Goal: Task Accomplishment & Management: Use online tool/utility

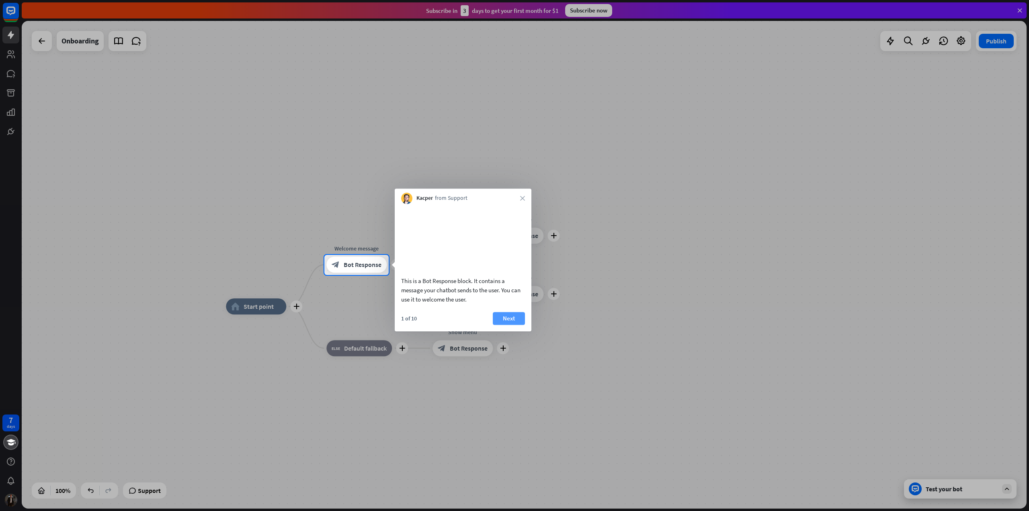
click at [501, 325] on button "Next" at bounding box center [509, 318] width 32 height 13
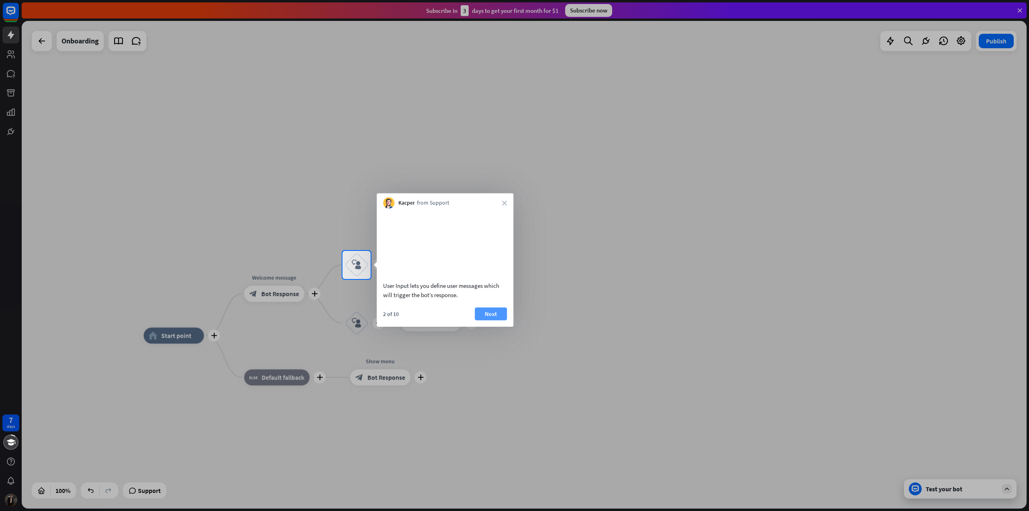
click at [497, 320] on button "Next" at bounding box center [490, 313] width 32 height 13
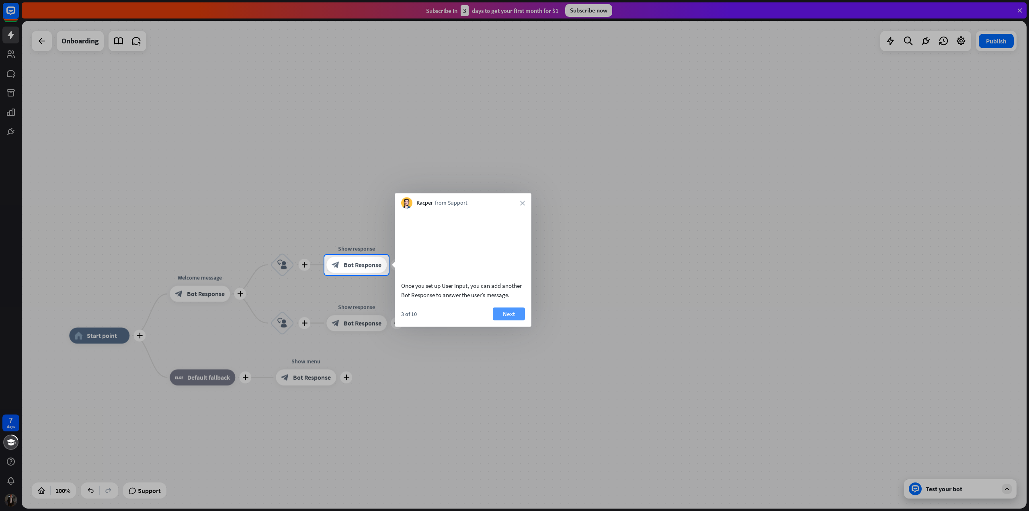
click at [503, 320] on button "Next" at bounding box center [509, 313] width 32 height 13
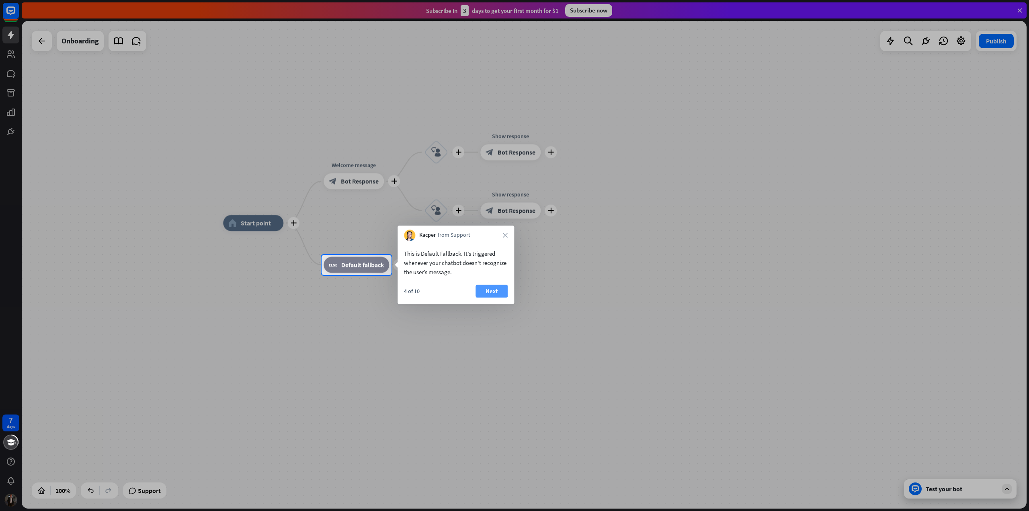
click at [495, 291] on button "Next" at bounding box center [491, 290] width 32 height 13
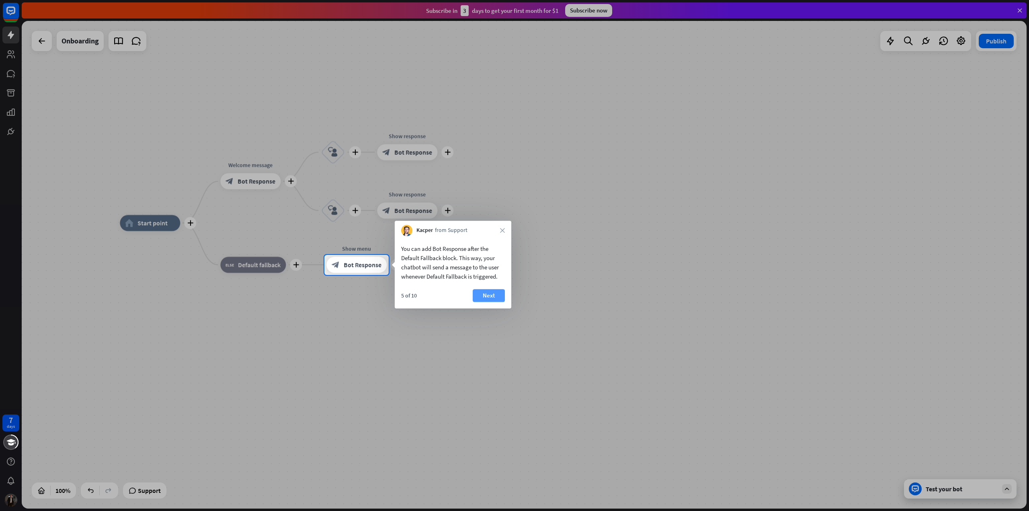
click at [483, 299] on button "Next" at bounding box center [488, 295] width 32 height 13
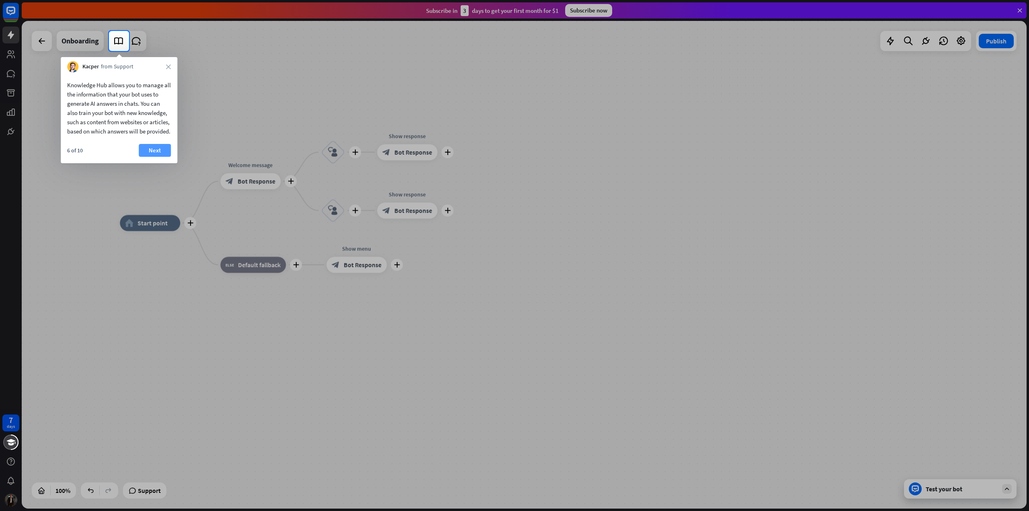
click at [149, 157] on button "Next" at bounding box center [155, 150] width 32 height 13
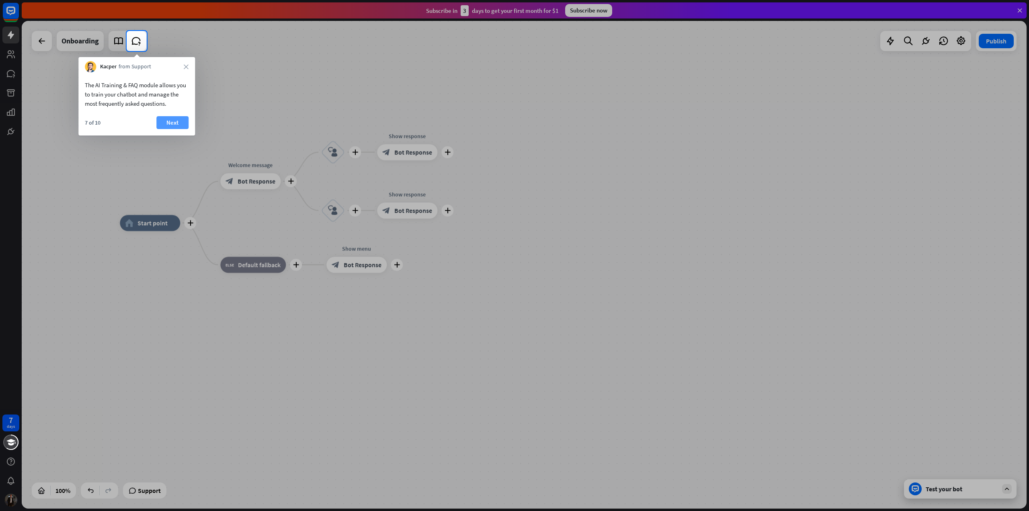
click at [162, 125] on button "Next" at bounding box center [172, 122] width 32 height 13
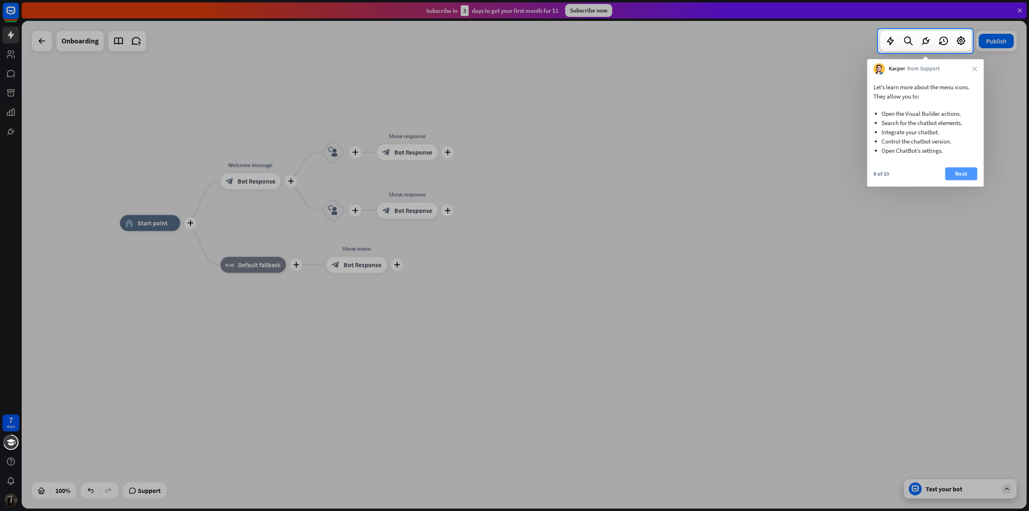
click at [963, 172] on button "Next" at bounding box center [961, 173] width 32 height 13
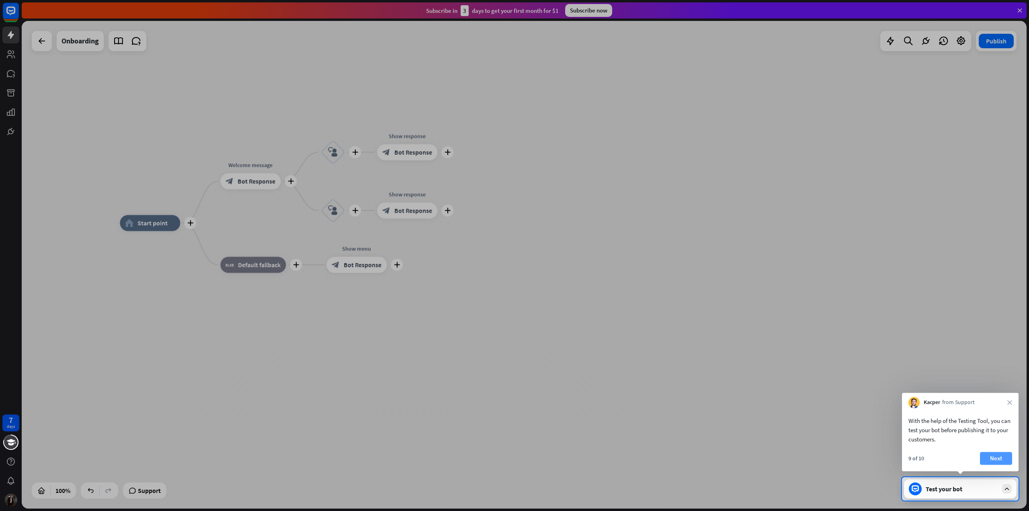
click at [995, 460] on button "Next" at bounding box center [996, 458] width 32 height 13
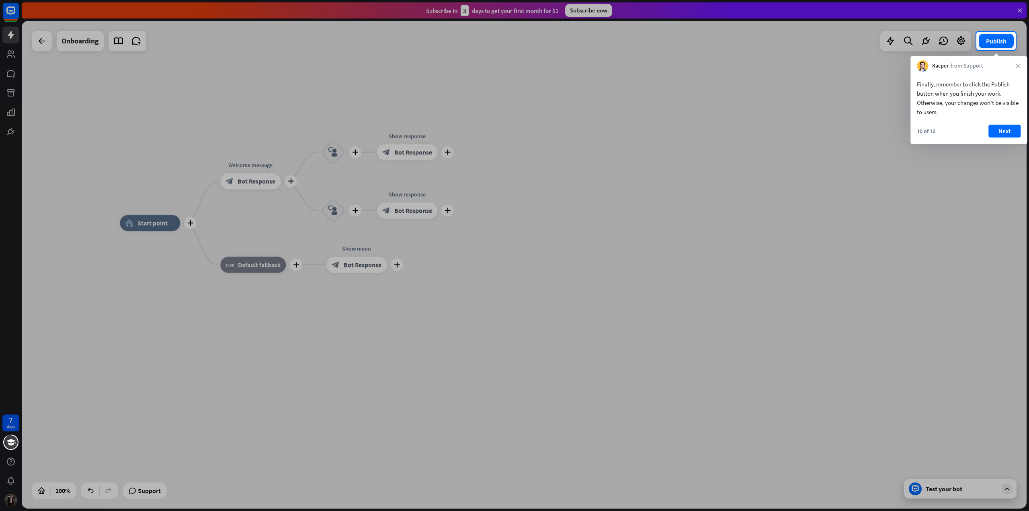
click at [1016, 143] on div "10 of 10 Next" at bounding box center [968, 134] width 117 height 19
click at [1011, 130] on button "Next" at bounding box center [1004, 131] width 32 height 13
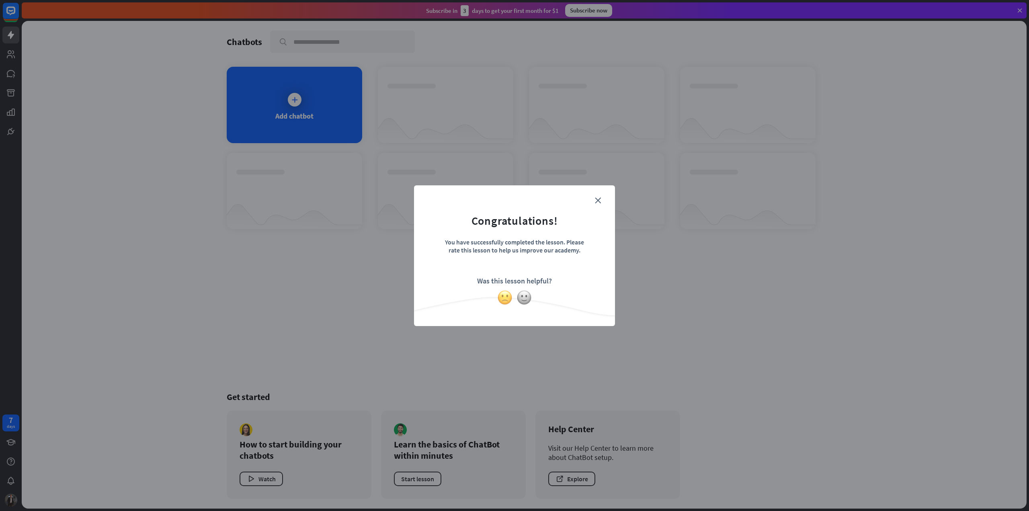
click at [503, 300] on img at bounding box center [504, 297] width 15 height 15
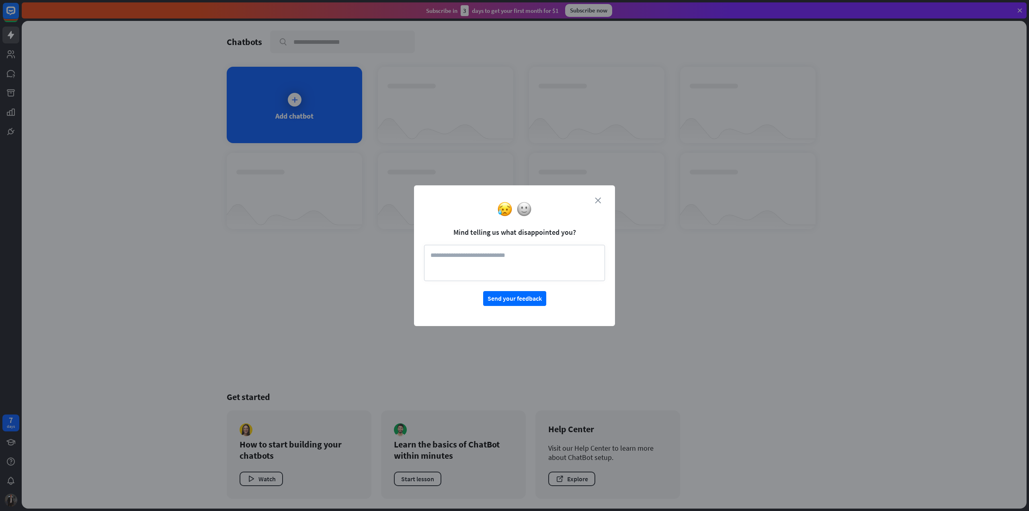
click at [595, 197] on icon "close" at bounding box center [598, 200] width 6 height 6
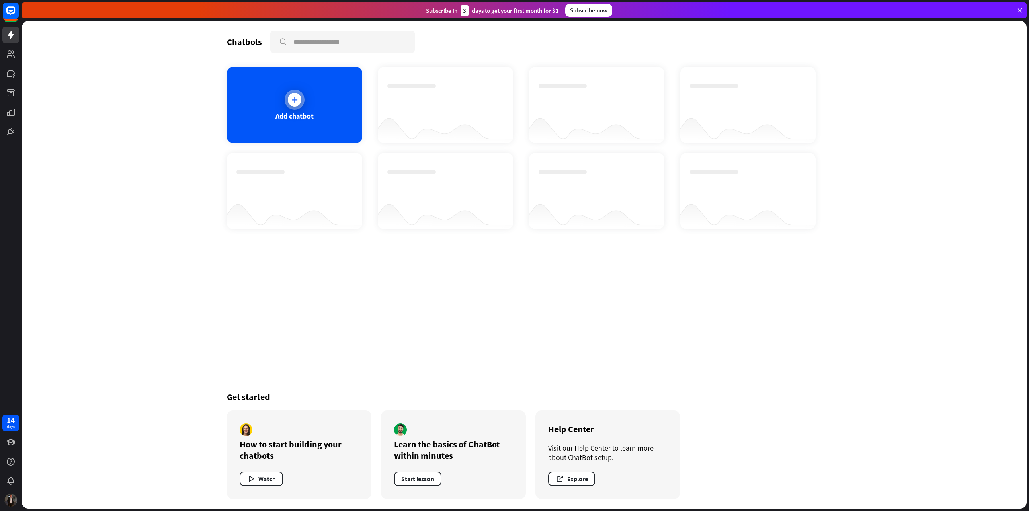
click at [301, 106] on div at bounding box center [294, 100] width 20 height 20
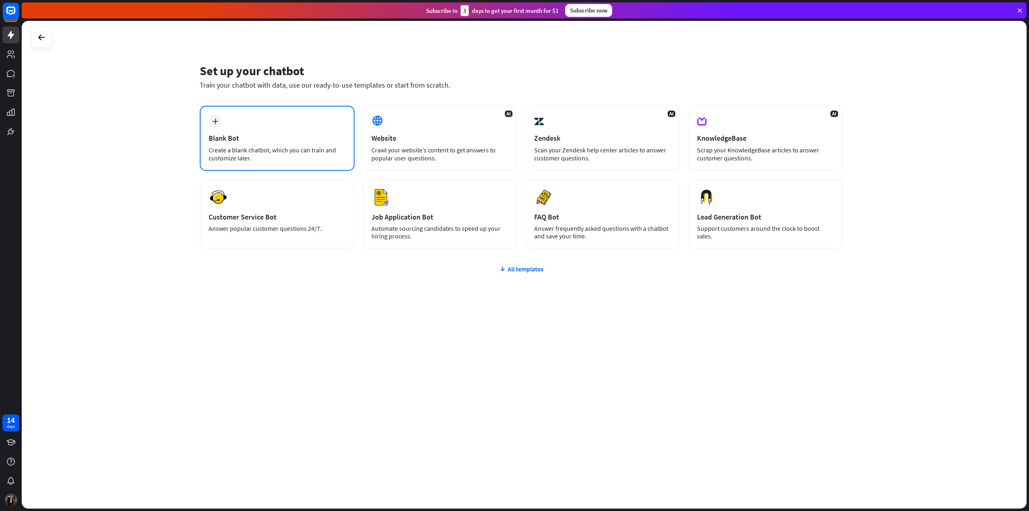
click at [275, 139] on div "Blank Bot" at bounding box center [277, 137] width 137 height 9
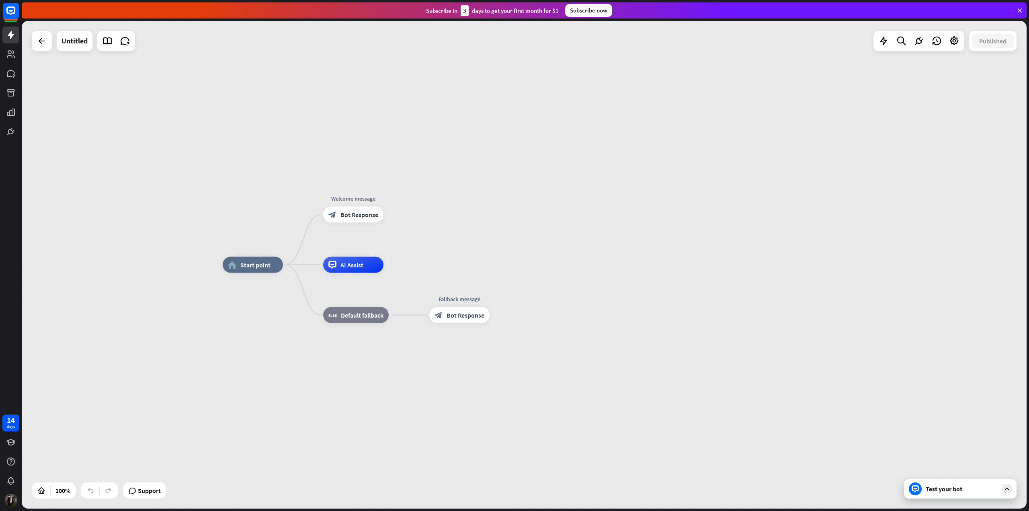
click at [46, 50] on div at bounding box center [42, 41] width 20 height 20
click at [39, 38] on icon at bounding box center [42, 41] width 10 height 10
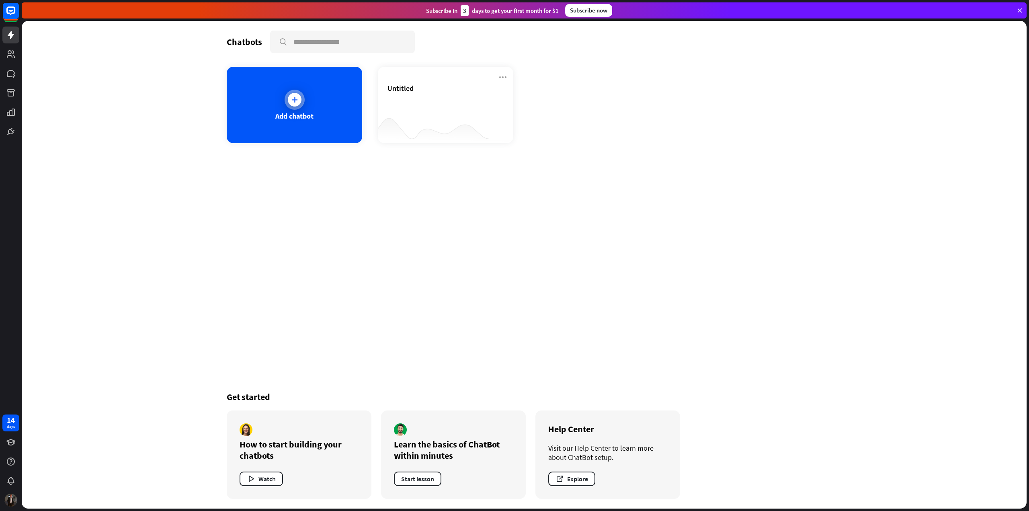
click at [297, 106] on div at bounding box center [294, 100] width 20 height 20
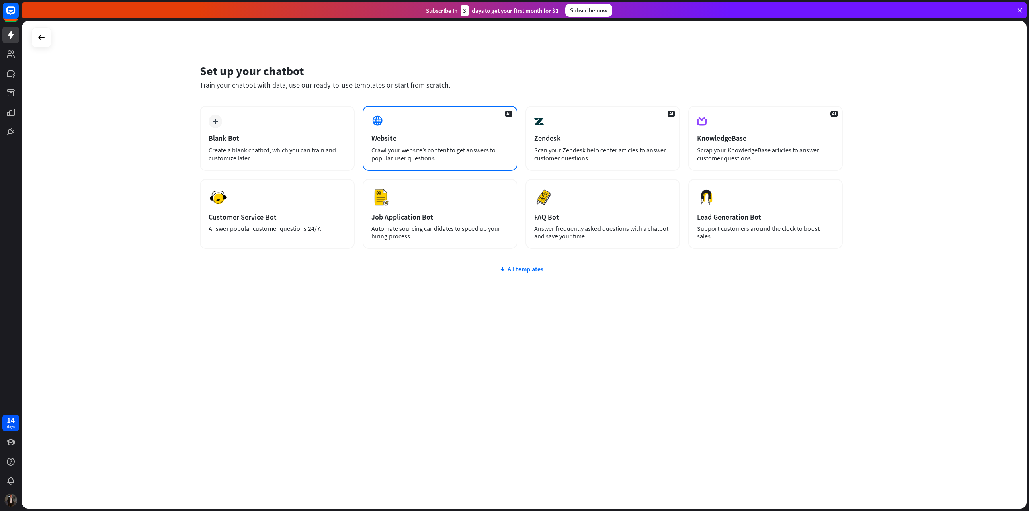
click at [387, 147] on div "Crawl your website’s content to get answers to popular user questions." at bounding box center [439, 154] width 137 height 16
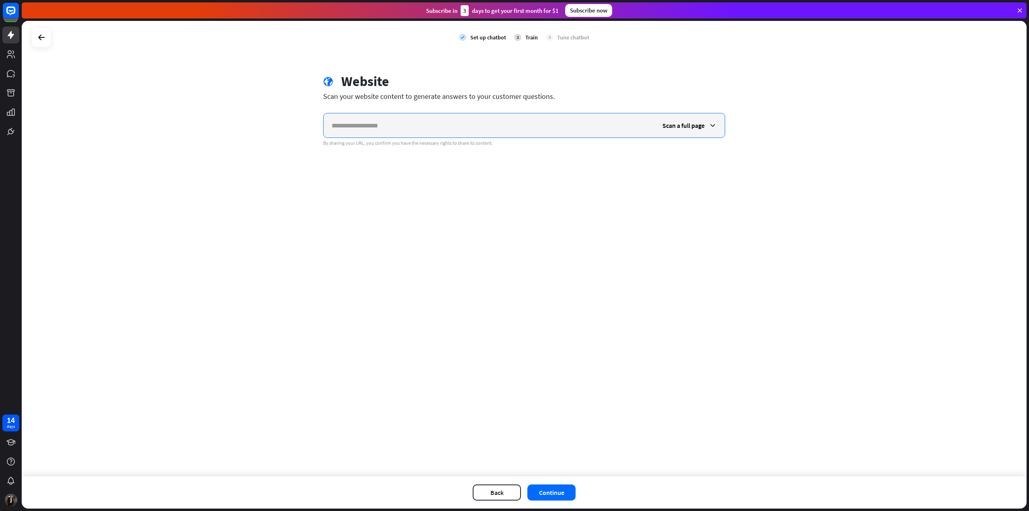
paste input "**********"
type input "**********"
click at [697, 123] on span "Scan a full page" at bounding box center [683, 125] width 42 height 8
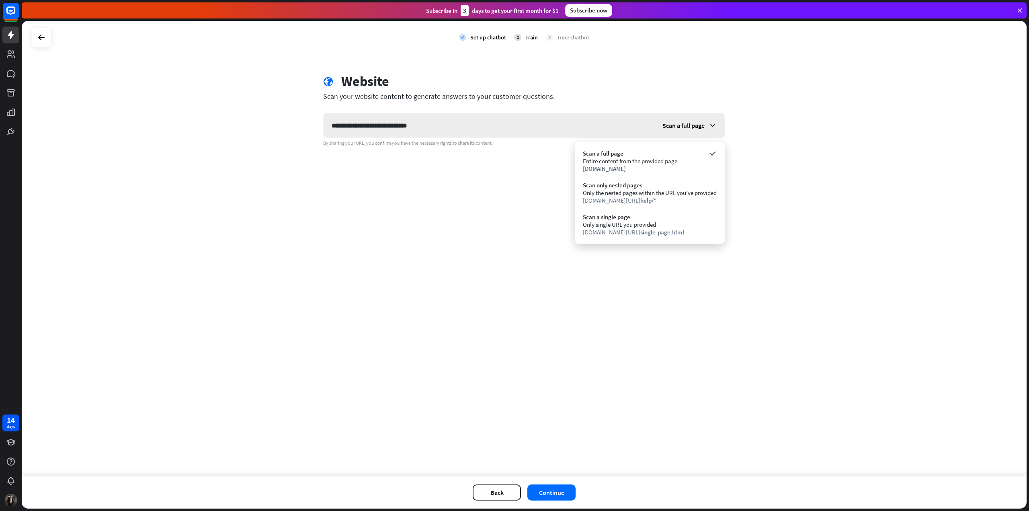
click at [697, 123] on span "Scan a full page" at bounding box center [683, 125] width 42 height 8
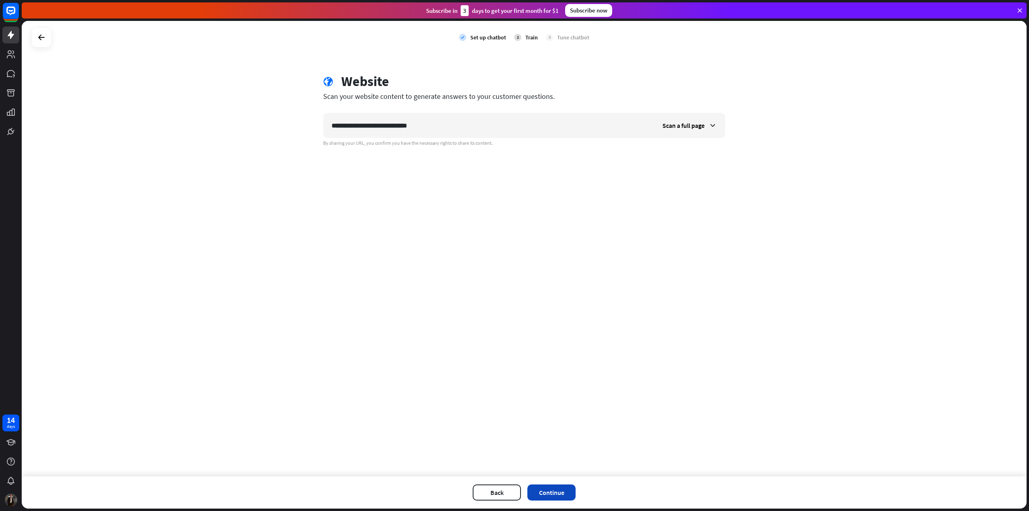
click at [556, 497] on button "Continue" at bounding box center [551, 492] width 48 height 16
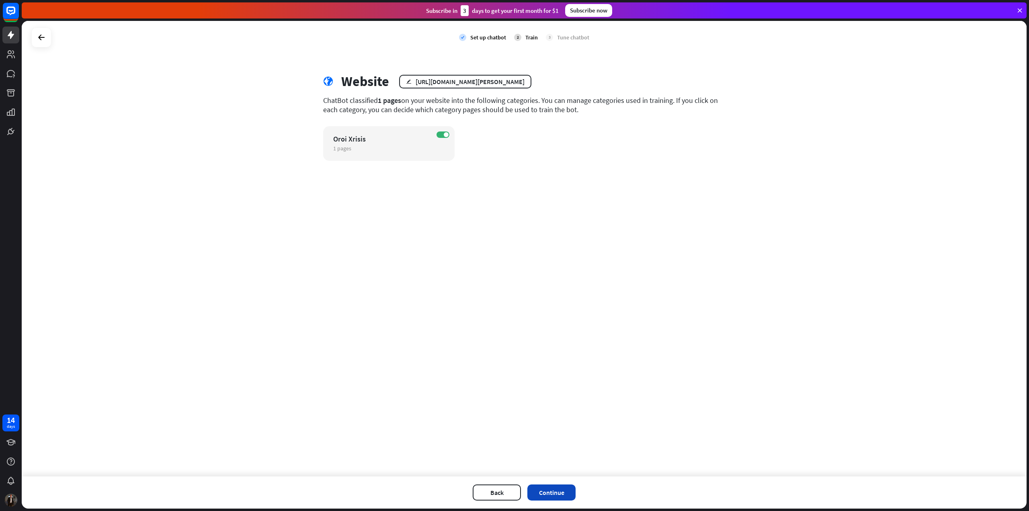
drag, startPoint x: 566, startPoint y: 499, endPoint x: 571, endPoint y: 488, distance: 11.2
click at [571, 488] on button "Continue" at bounding box center [551, 492] width 48 height 16
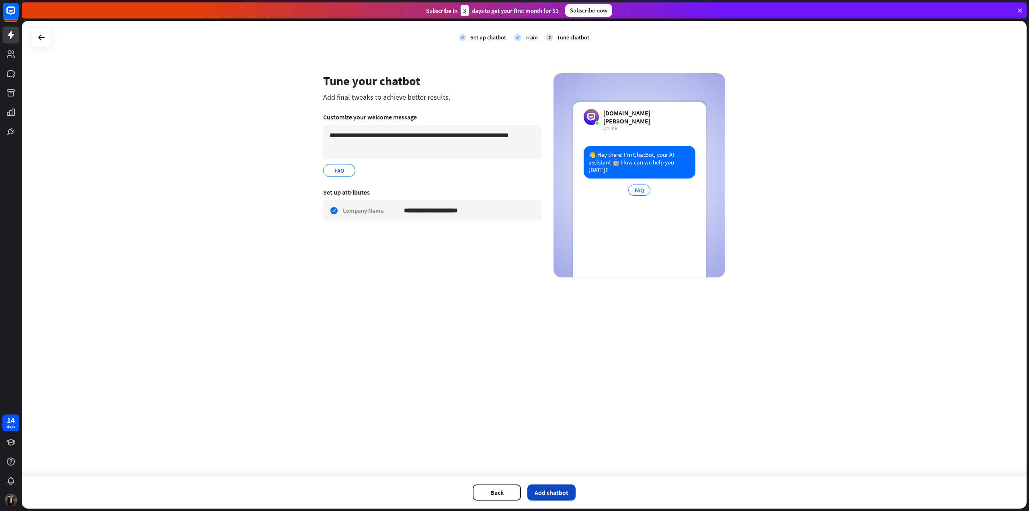
click at [550, 491] on button "Add chatbot" at bounding box center [551, 492] width 48 height 16
